Goal: Information Seeking & Learning: Learn about a topic

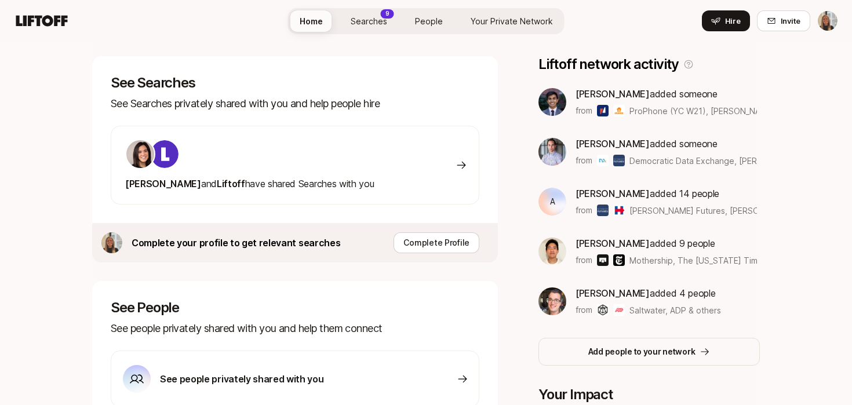
scroll to position [171, 0]
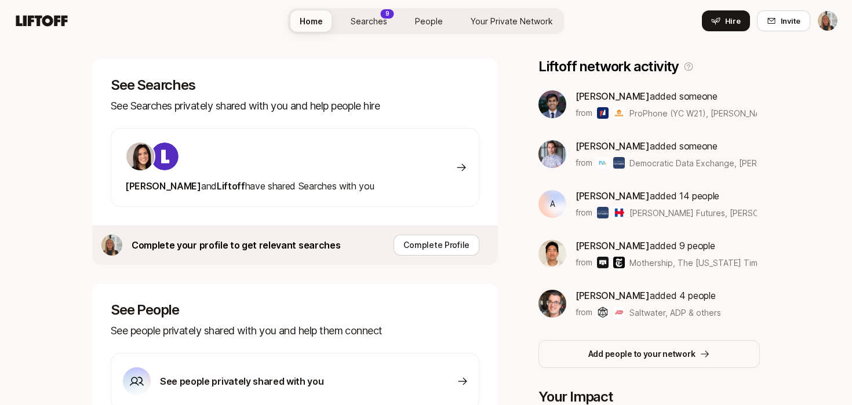
click at [363, 176] on div "Eleanor and Liftoff have shared Searches with you" at bounding box center [295, 167] width 368 height 79
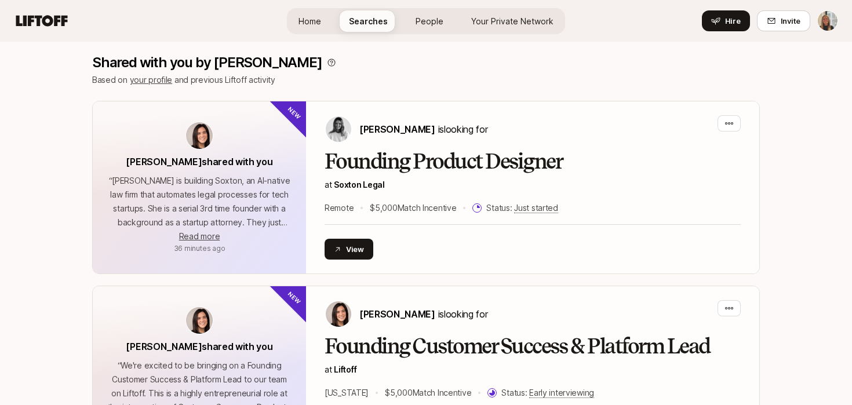
scroll to position [216, 0]
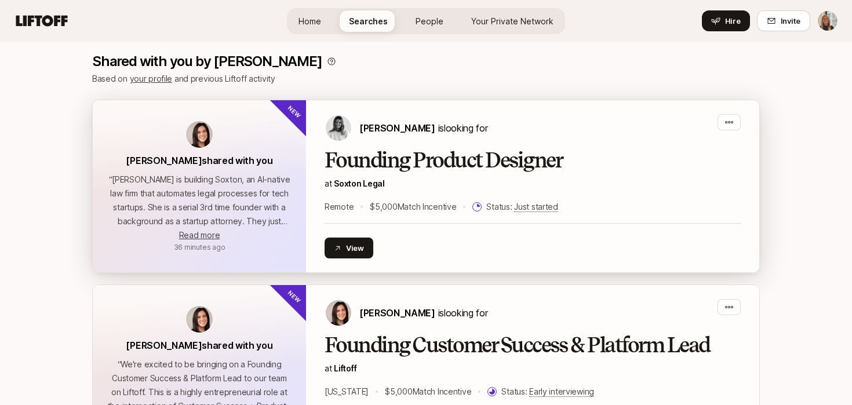
click at [368, 184] on span "Soxton Legal" at bounding box center [359, 183] width 51 height 10
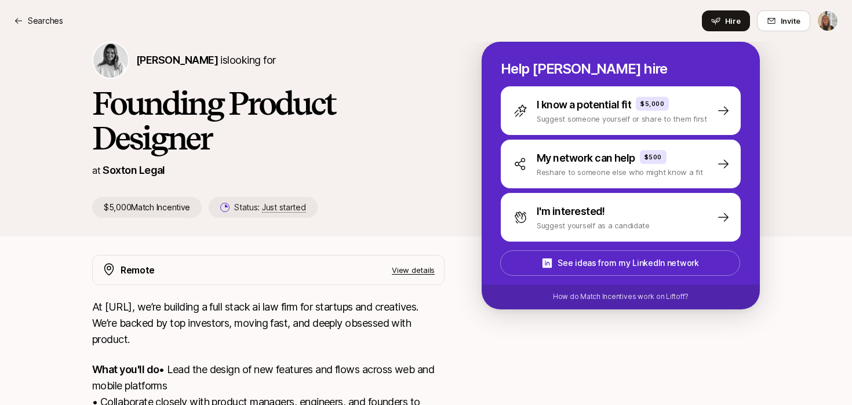
scroll to position [118, 0]
click at [155, 171] on p "Soxton Legal" at bounding box center [134, 171] width 63 height 16
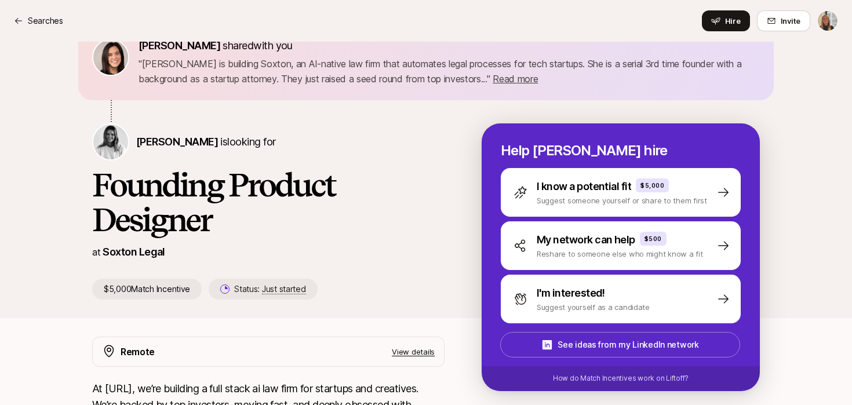
scroll to position [0, 0]
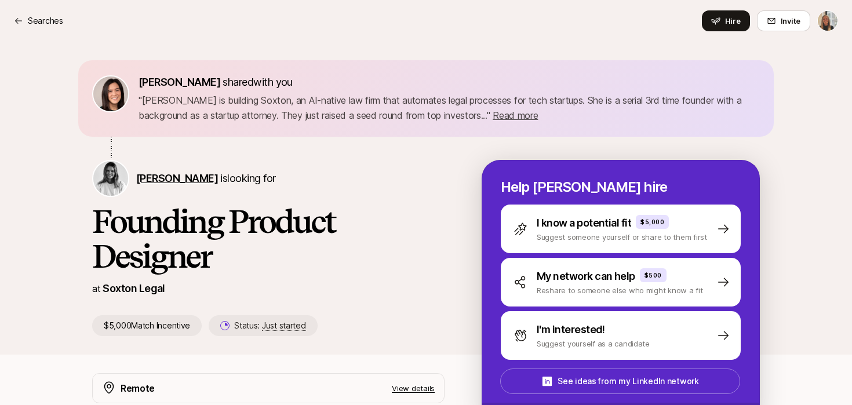
click at [190, 175] on span "Logan Brown" at bounding box center [177, 178] width 82 height 12
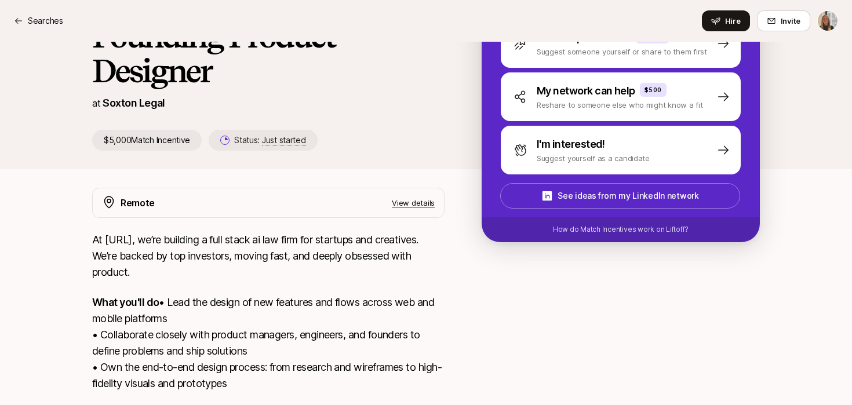
scroll to position [367, 0]
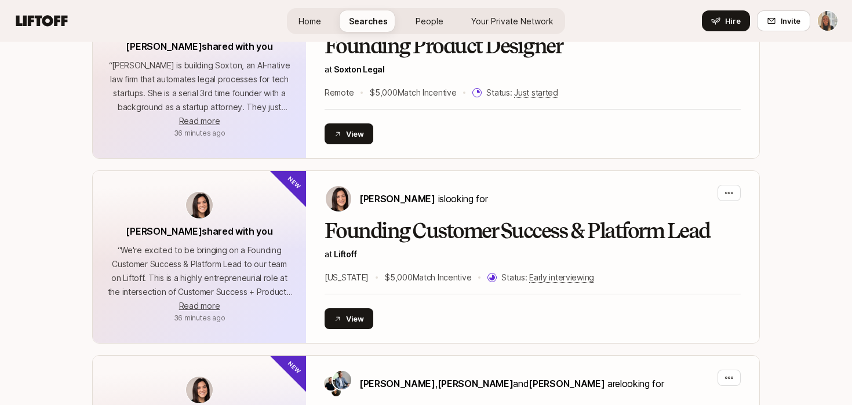
scroll to position [197, 0]
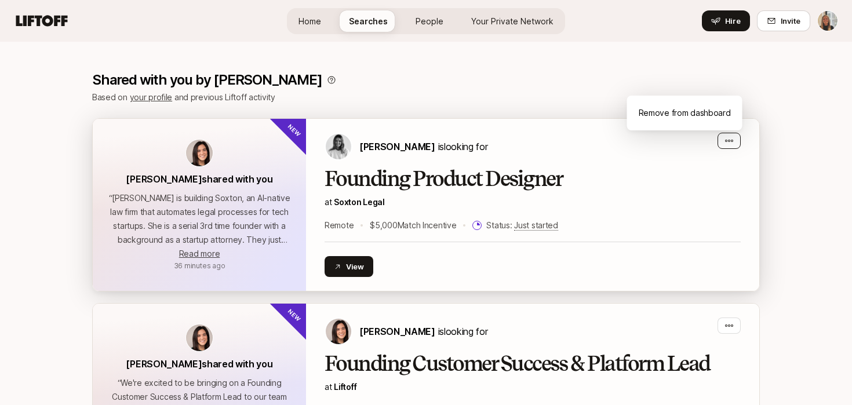
click at [731, 143] on icon "button" at bounding box center [728, 140] width 9 height 9
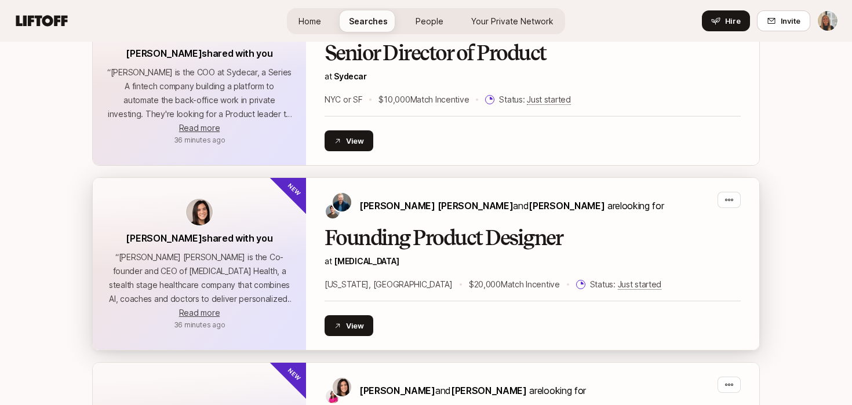
scroll to position [1454, 0]
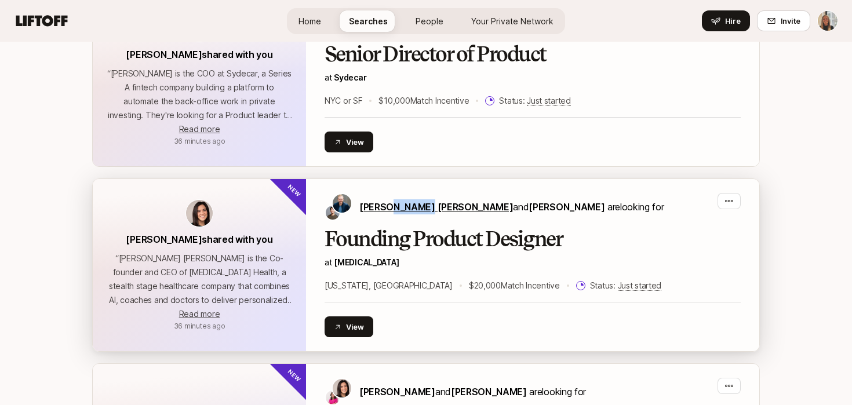
click at [396, 206] on span "Sagan Schultz" at bounding box center [436, 207] width 154 height 12
click at [362, 326] on button "View" at bounding box center [348, 326] width 49 height 21
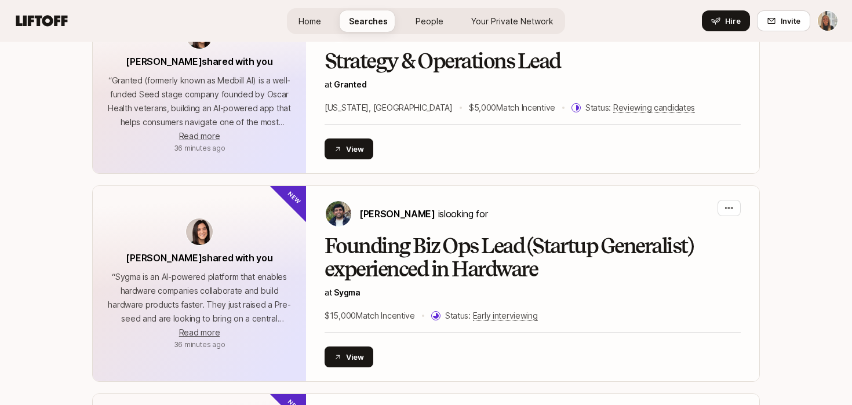
scroll to position [868, 0]
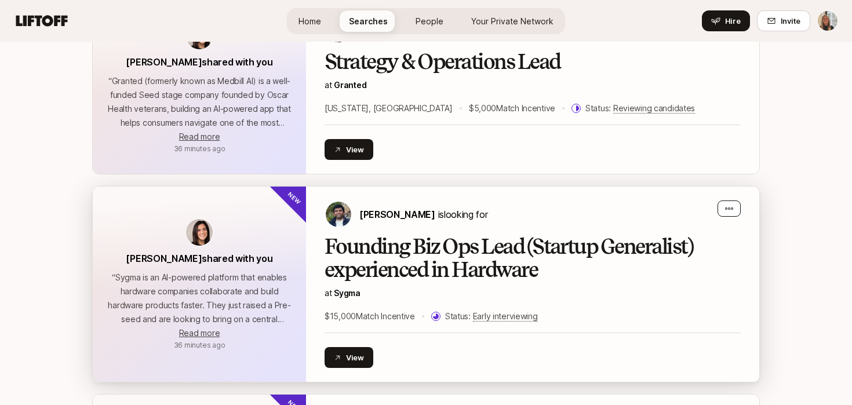
click at [731, 210] on icon "button" at bounding box center [728, 208] width 9 height 9
click at [379, 214] on span "Pardha Ponugoti" at bounding box center [397, 215] width 76 height 12
click at [358, 356] on button "View" at bounding box center [348, 357] width 49 height 21
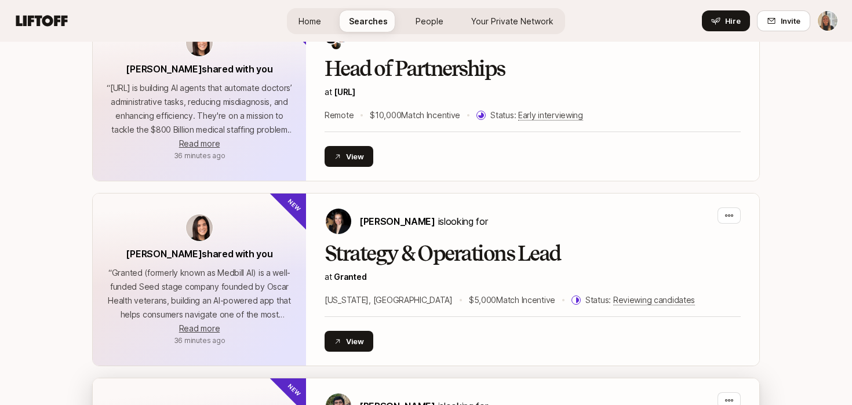
scroll to position [675, 0]
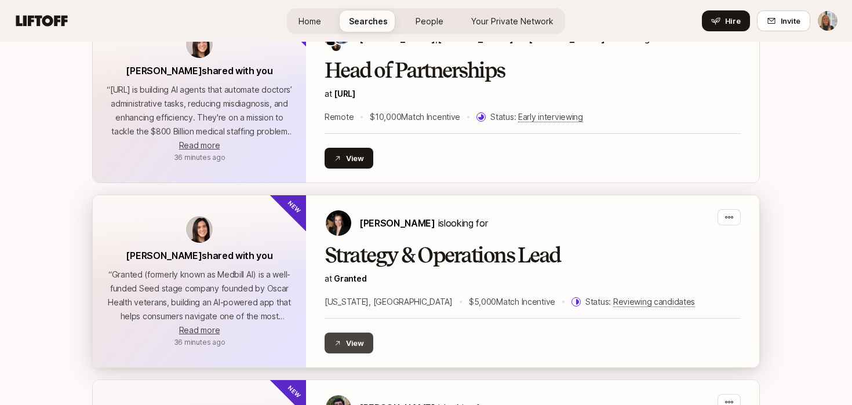
click at [351, 341] on button "View" at bounding box center [348, 343] width 49 height 21
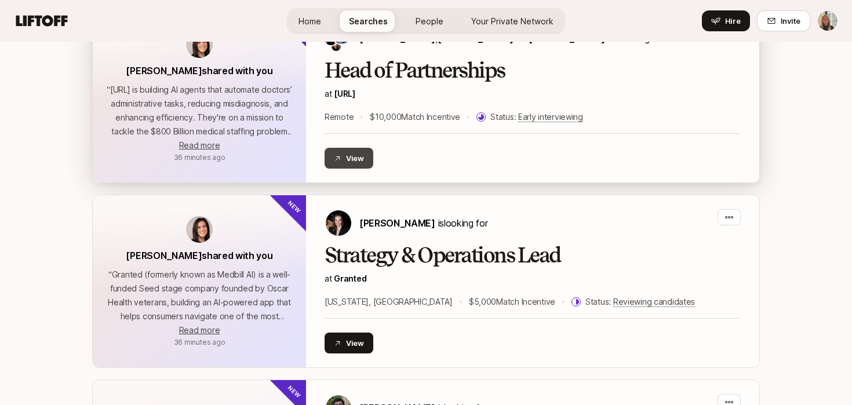
click at [355, 157] on button "View" at bounding box center [348, 158] width 49 height 21
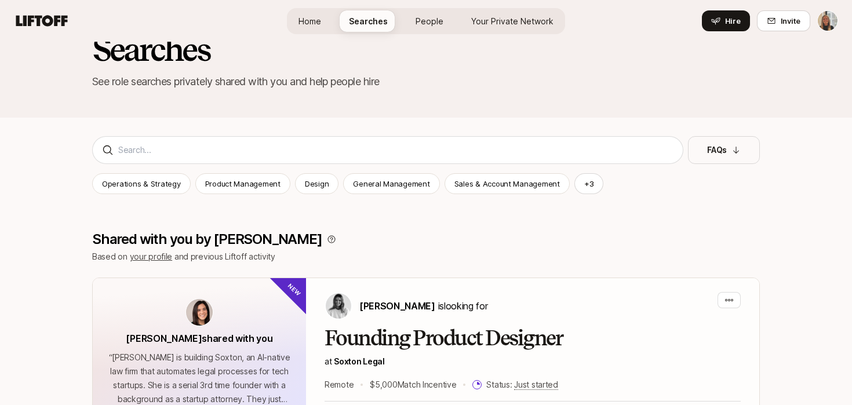
scroll to position [0, 0]
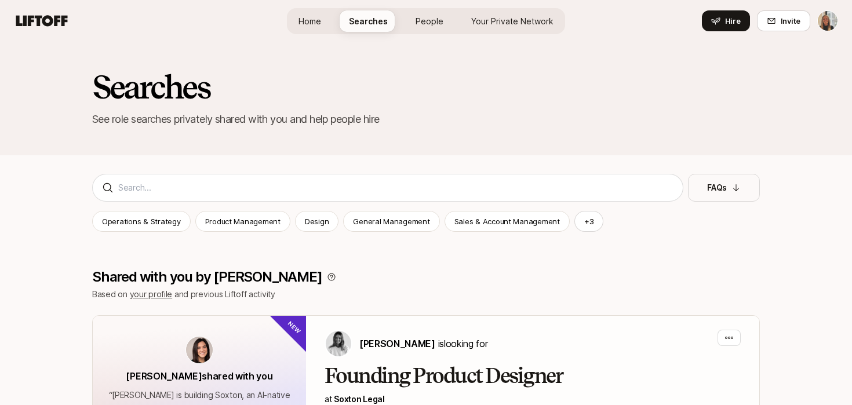
click at [421, 19] on span "People" at bounding box center [429, 21] width 28 height 12
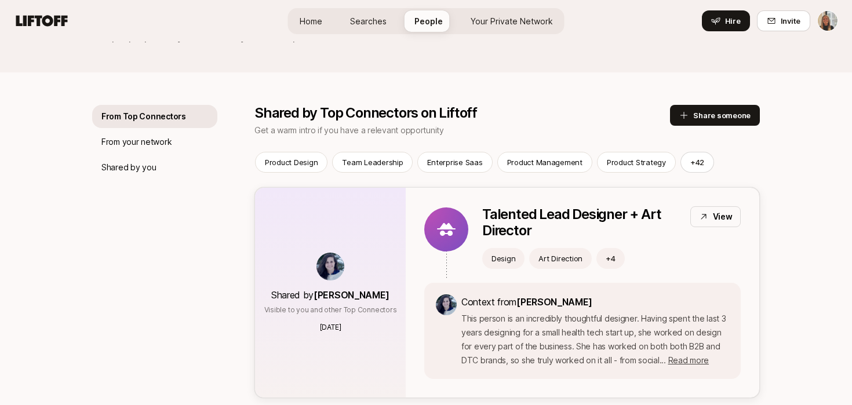
scroll to position [42, 0]
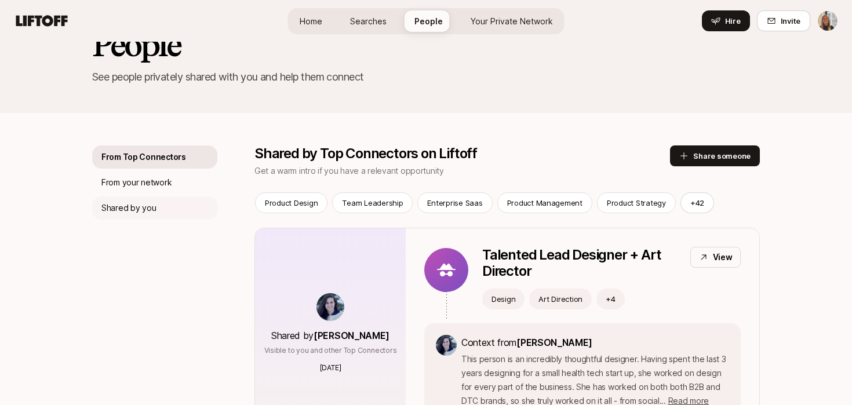
click at [154, 205] on p "Shared by you" at bounding box center [128, 208] width 54 height 14
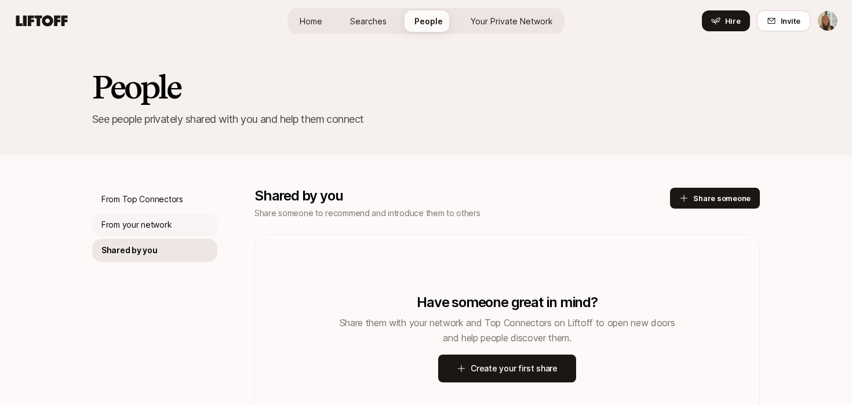
click at [161, 222] on p "From your network" at bounding box center [136, 225] width 70 height 14
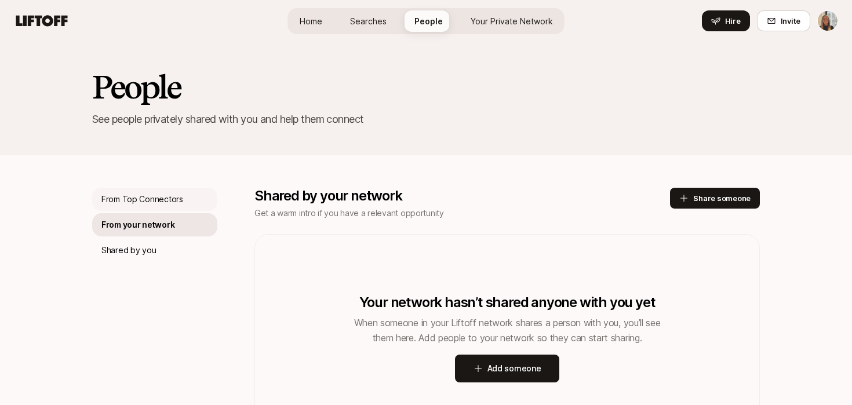
click at [167, 191] on div "From Top Connectors" at bounding box center [154, 199] width 125 height 23
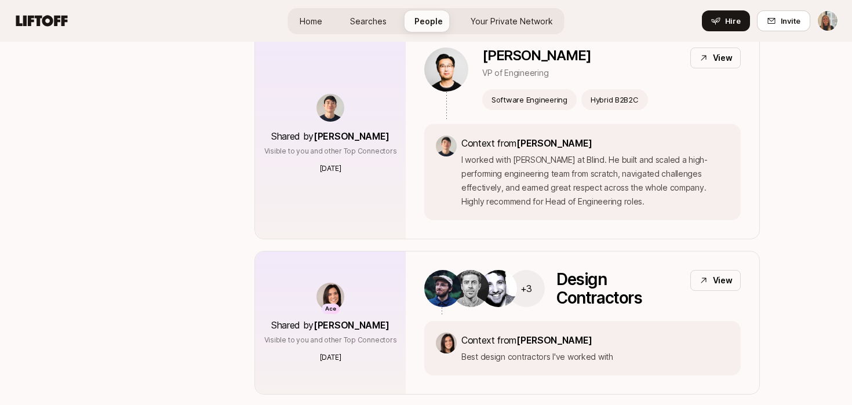
scroll to position [5240, 0]
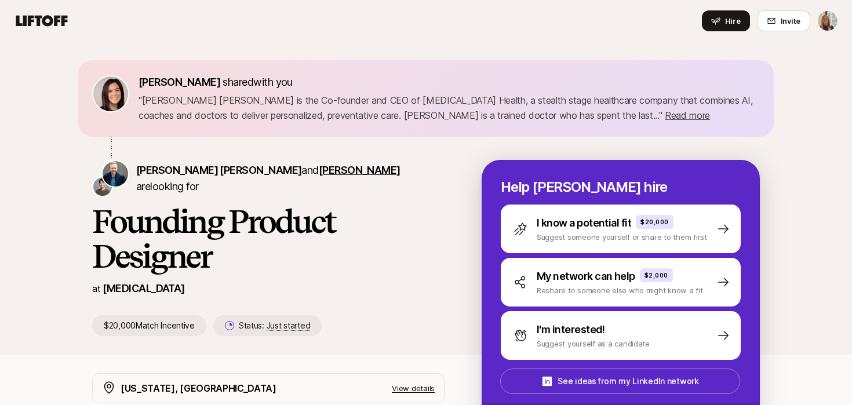
click at [319, 176] on span "[PERSON_NAME]" at bounding box center [360, 170] width 82 height 12
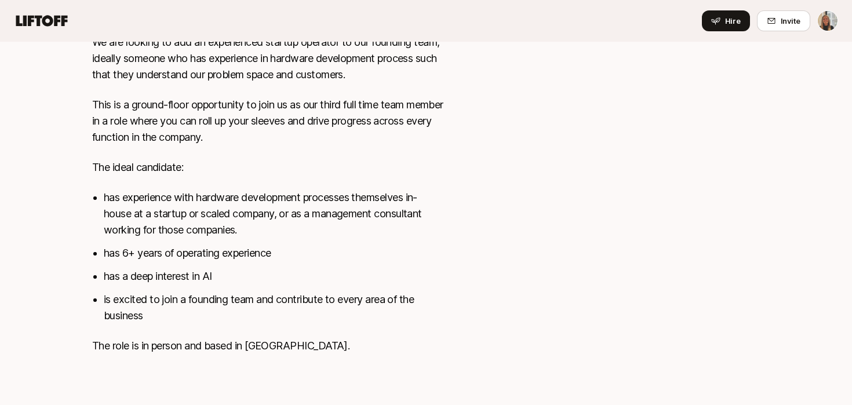
scroll to position [485, 0]
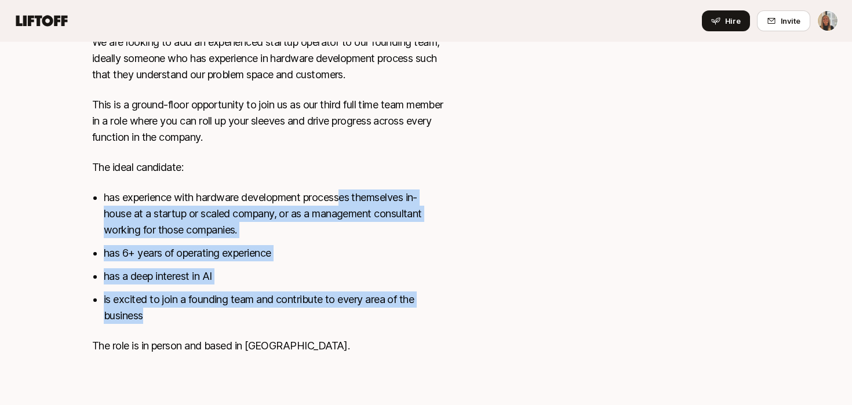
drag, startPoint x: 348, startPoint y: 194, endPoint x: 322, endPoint y: 311, distance: 120.0
click at [322, 311] on ul "has experience with hardware development processes themselves in-house at a sta…" at bounding box center [274, 256] width 341 height 134
click at [322, 311] on li "is excited to join a founding team and contribute to every area of the business" at bounding box center [274, 307] width 341 height 32
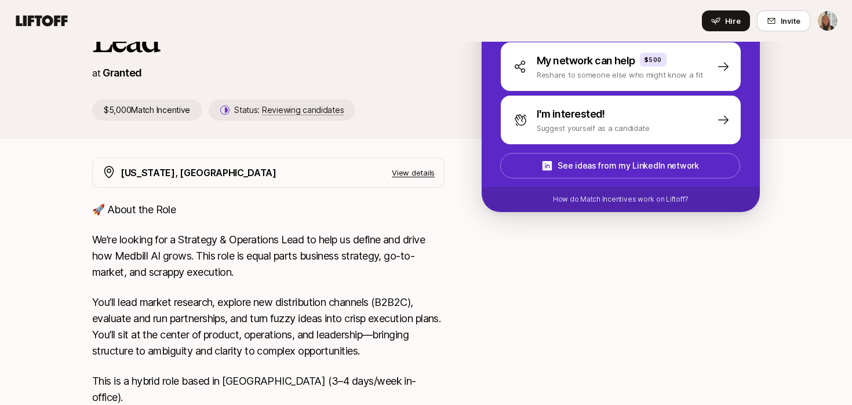
scroll to position [274, 0]
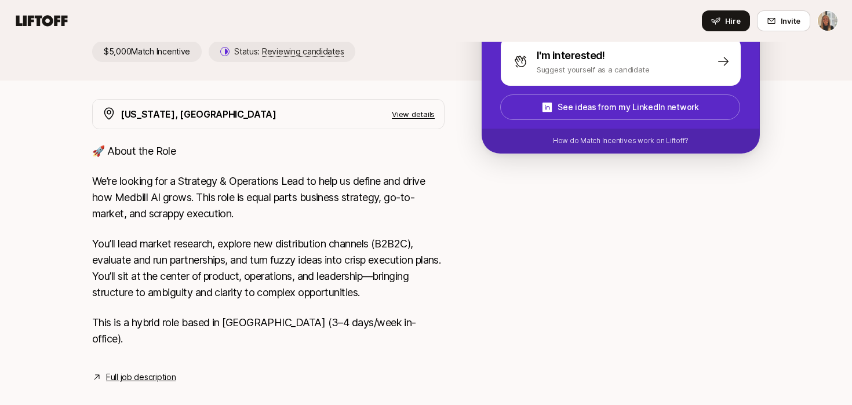
click at [138, 370] on link "Full job description" at bounding box center [141, 377] width 70 height 14
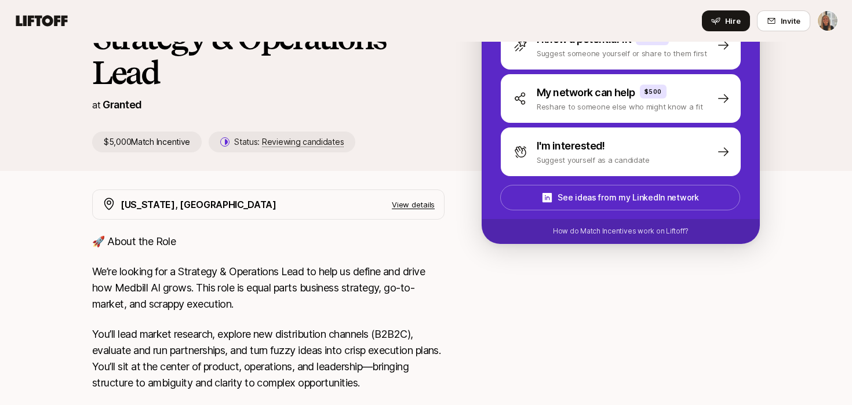
scroll to position [0, 0]
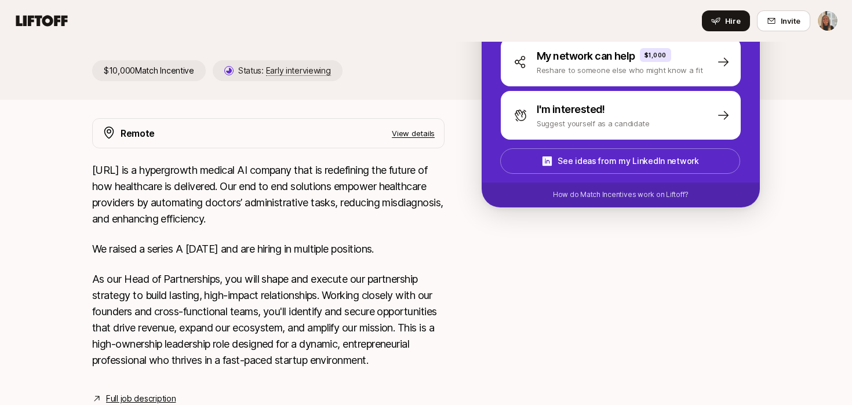
scroll to position [217, 0]
